Goal: Information Seeking & Learning: Understand process/instructions

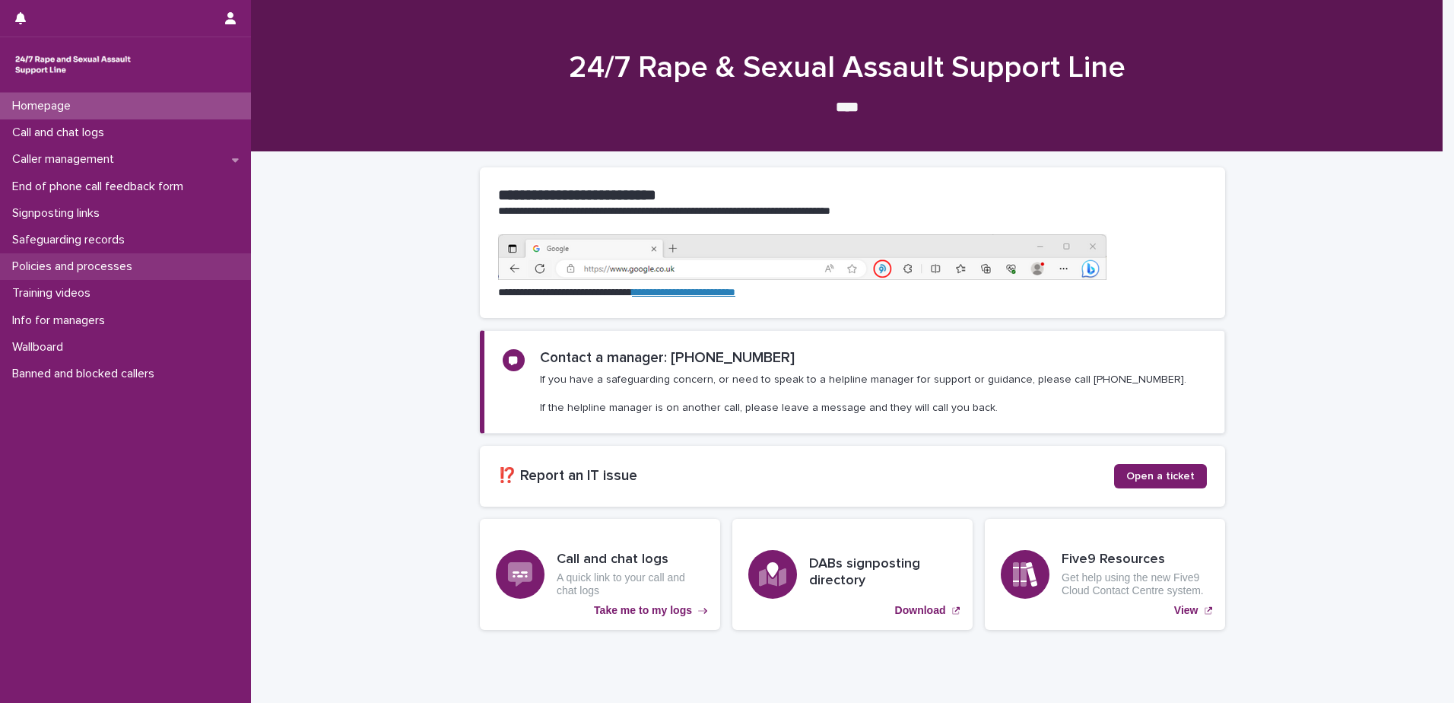
click at [106, 265] on p "Policies and processes" at bounding box center [75, 266] width 138 height 14
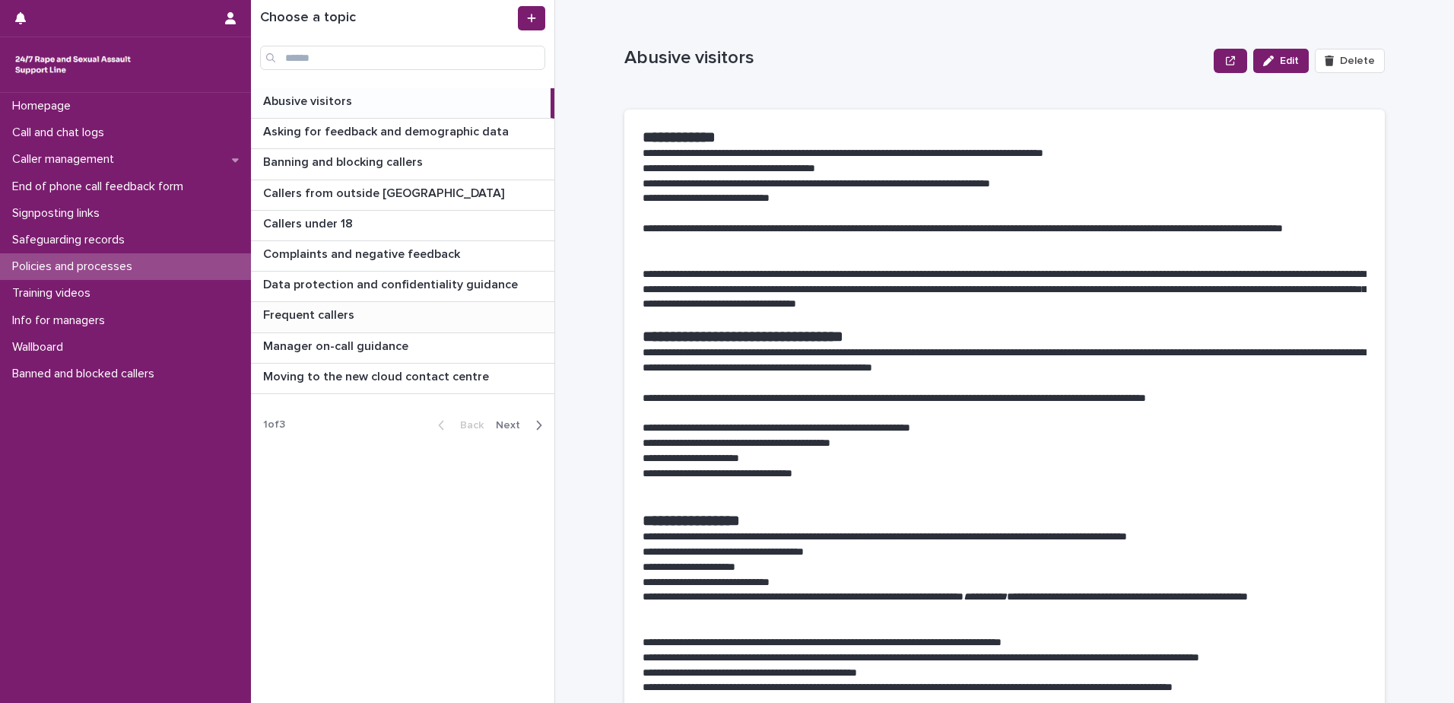
click at [330, 323] on div "Frequent callers Frequent callers" at bounding box center [402, 317] width 303 height 30
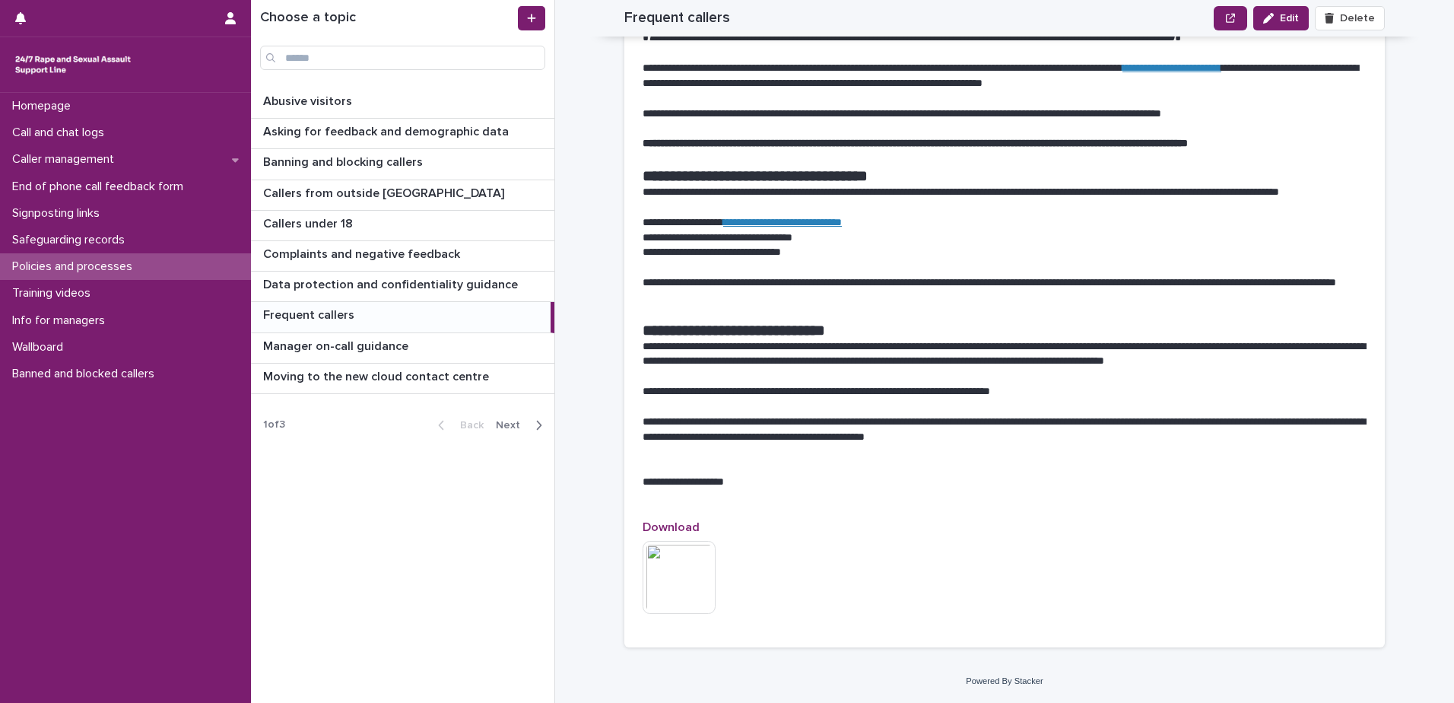
scroll to position [1636, 0]
click at [511, 428] on span "Next" at bounding box center [512, 425] width 33 height 11
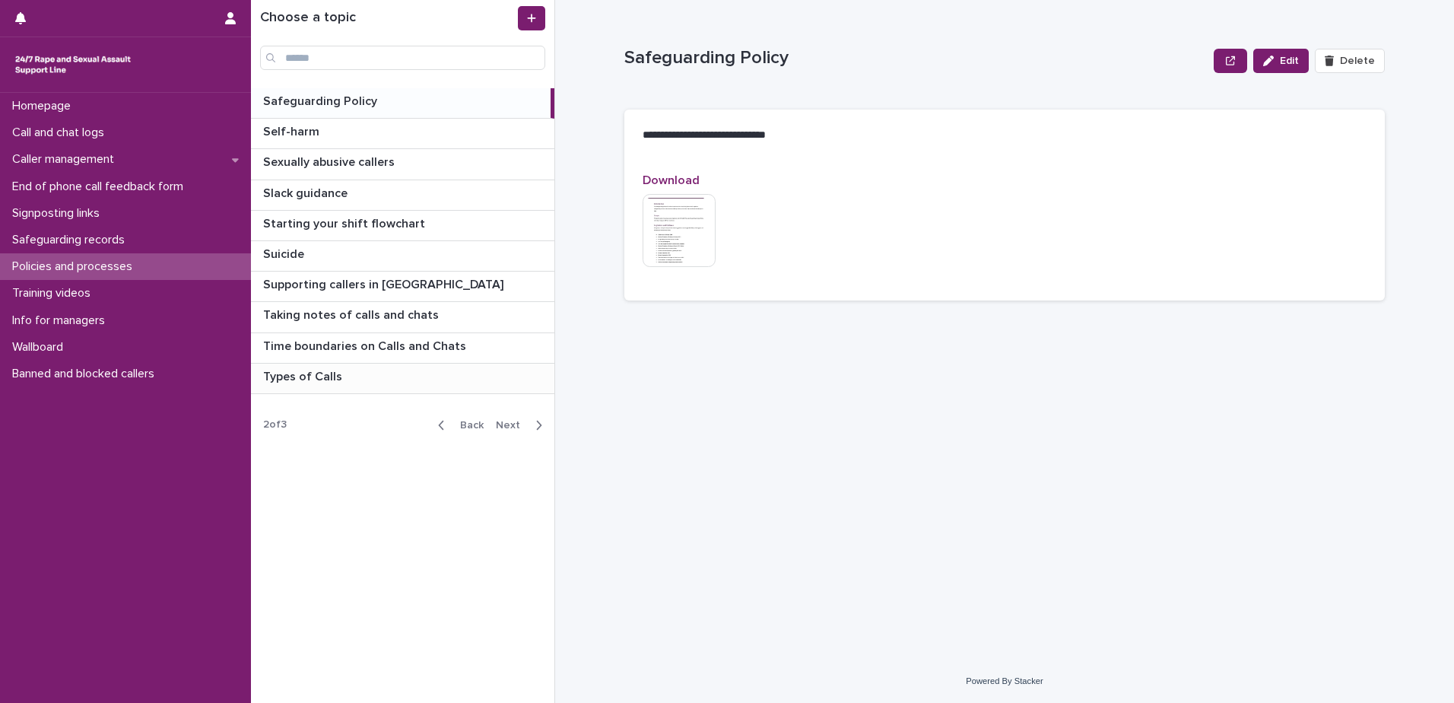
click at [313, 376] on p "Types of Calls" at bounding box center [304, 375] width 82 height 17
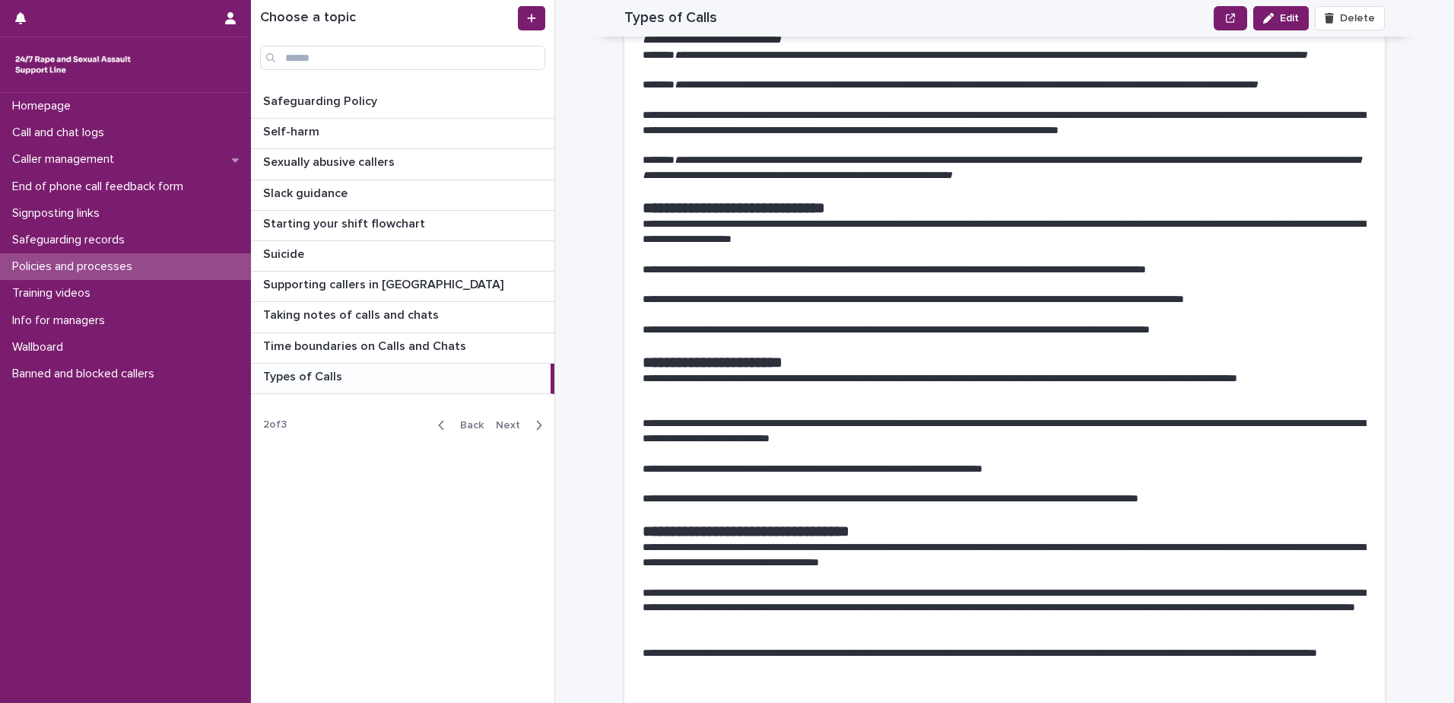
scroll to position [2357, 0]
